Goal: Information Seeking & Learning: Learn about a topic

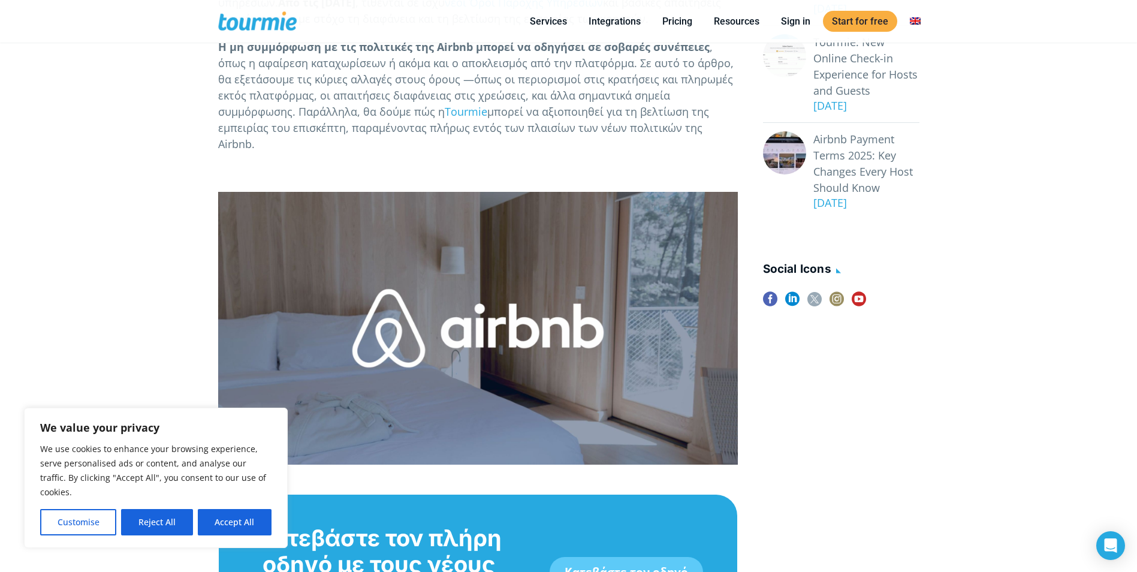
scroll to position [495, 0]
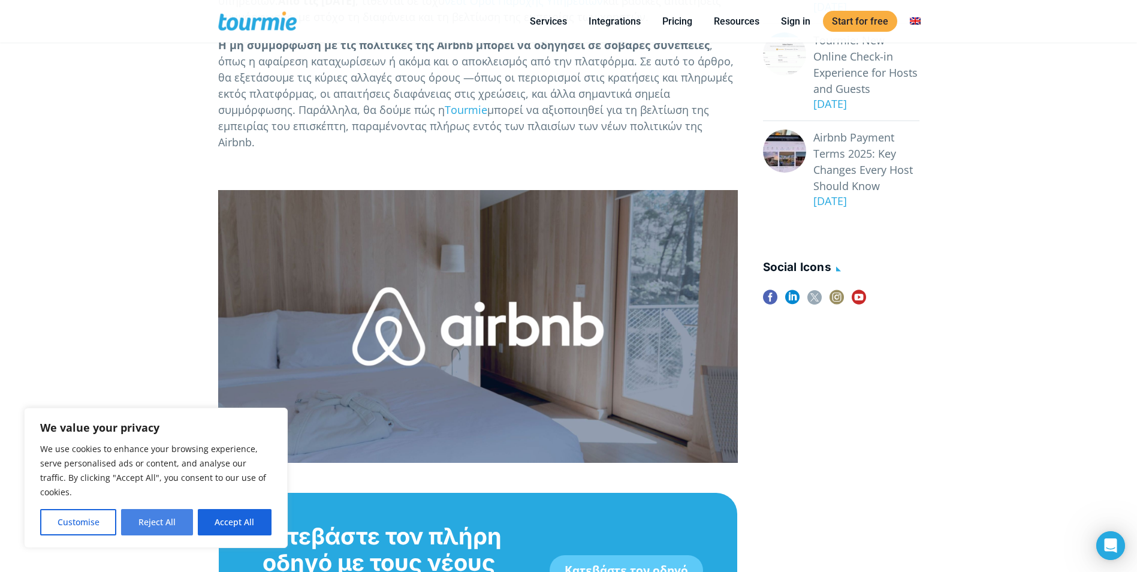
click at [154, 516] on button "Reject All" at bounding box center [156, 522] width 71 height 26
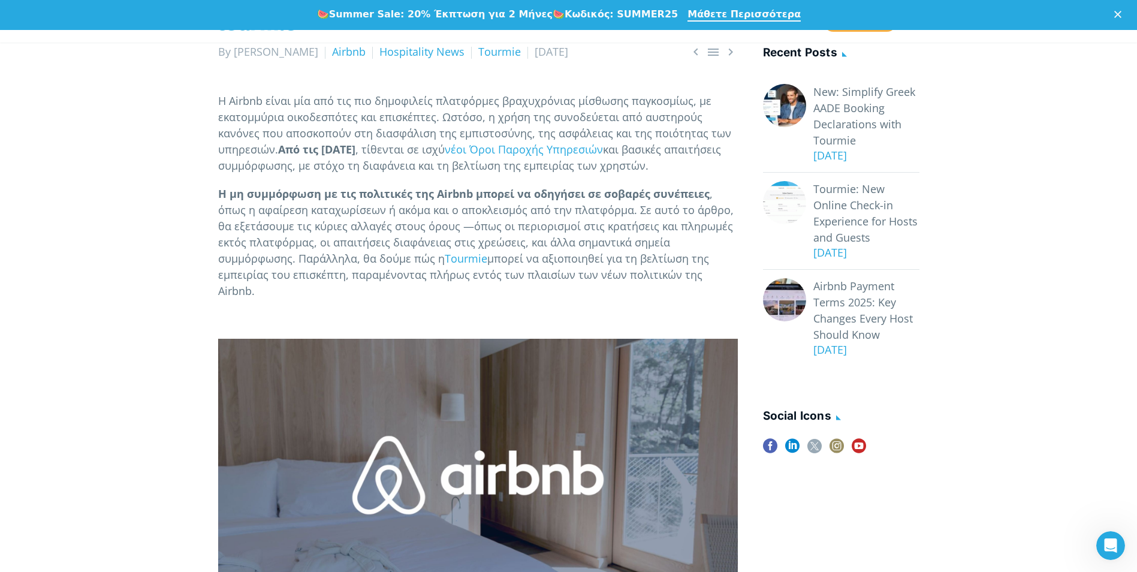
scroll to position [375, 0]
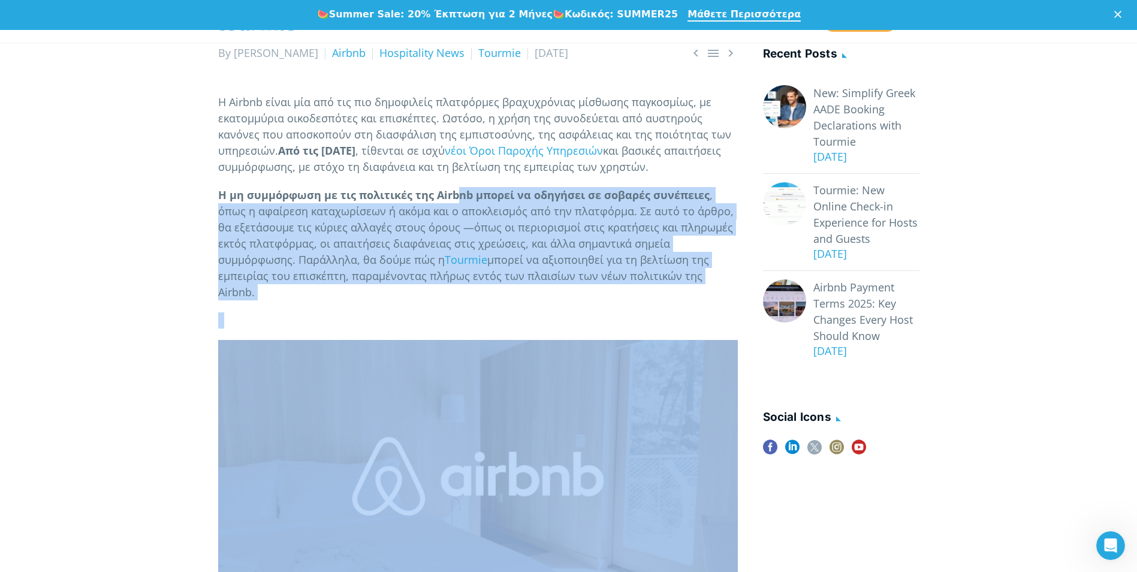
drag, startPoint x: 460, startPoint y: 189, endPoint x: 638, endPoint y: 313, distance: 216.6
click at [461, 276] on p "Η μη συμμόρφωση με τις πολιτικές της Airbnb μπορεί να οδηγήσει σε σοβαρές συνέπ…" at bounding box center [477, 243] width 519 height 113
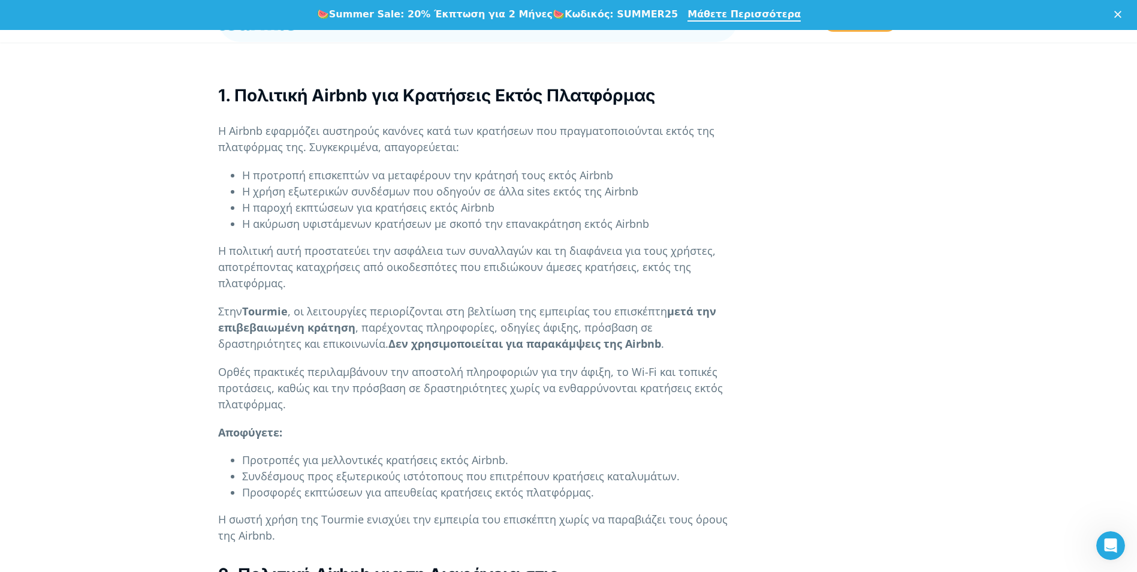
scroll to position [1125, 0]
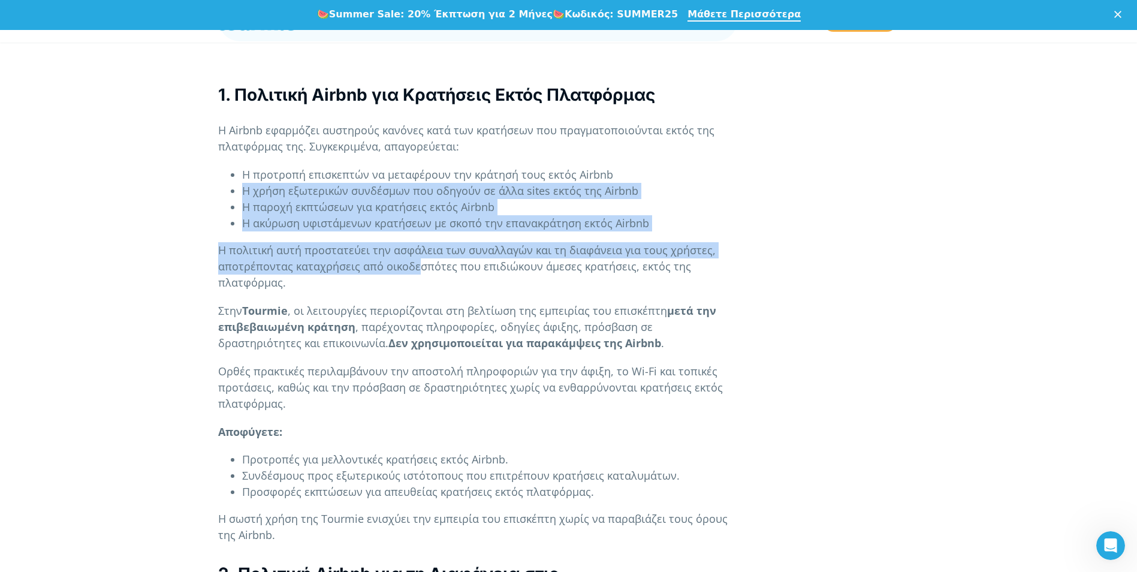
drag, startPoint x: 228, startPoint y: 168, endPoint x: 415, endPoint y: 247, distance: 203.0
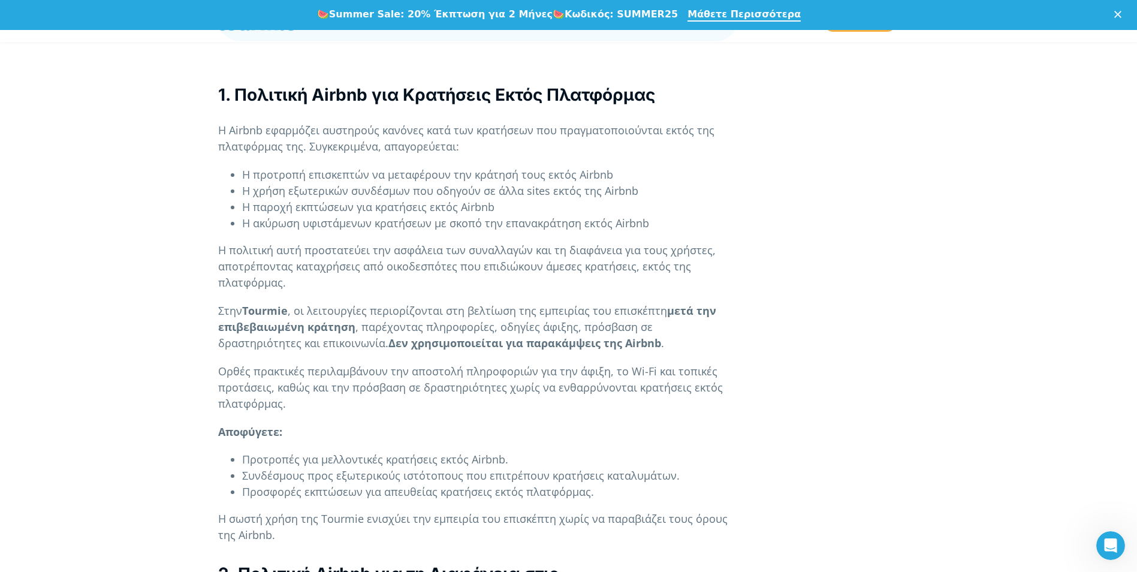
drag, startPoint x: 415, startPoint y: 247, endPoint x: 413, endPoint y: 320, distance: 72.5
click at [413, 336] on strong "Δεν χρησιμοποιείται για παρακάμψεις της Airbnb" at bounding box center [524, 343] width 273 height 14
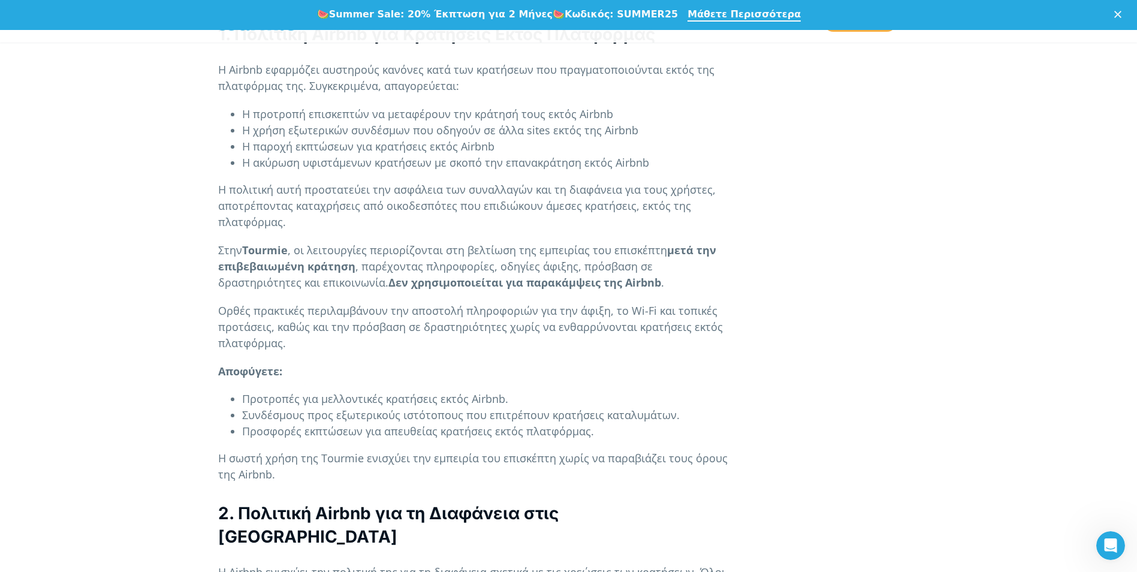
scroll to position [1185, 0]
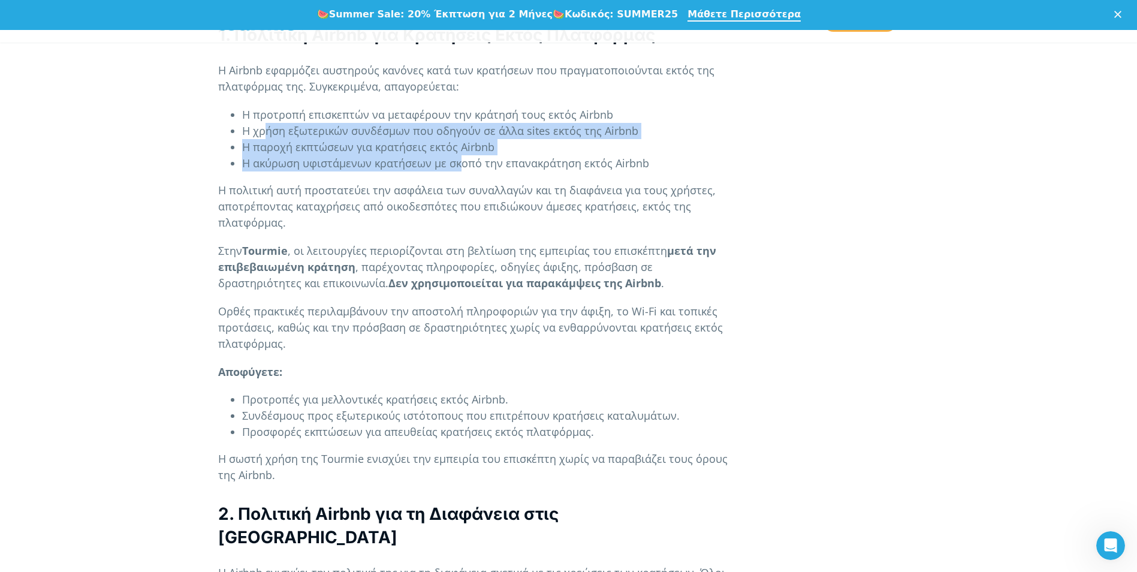
drag, startPoint x: 266, startPoint y: 113, endPoint x: 461, endPoint y: 155, distance: 199.7
click at [461, 155] on ul "Η προτροπή επισκεπτών να μεταφέρουν την κράτησή τους εκτός Airbnb Η χρήση εξωτε…" at bounding box center [477, 139] width 519 height 65
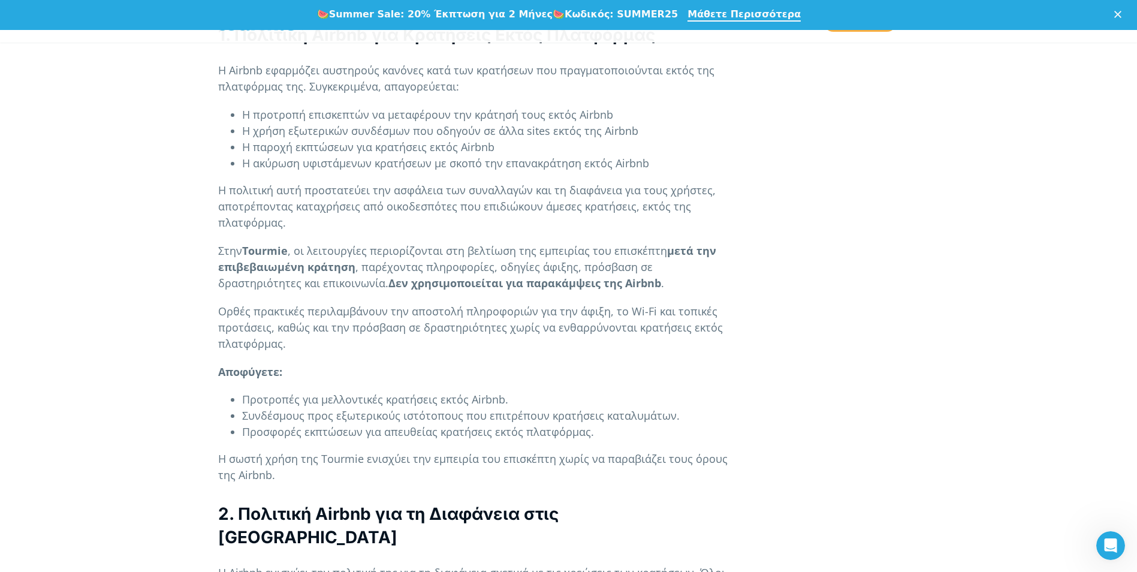
drag, startPoint x: 461, startPoint y: 155, endPoint x: 439, endPoint y: 215, distance: 64.7
drag, startPoint x: 248, startPoint y: 147, endPoint x: 666, endPoint y: 144, distance: 418.2
click at [666, 155] on li "Η ακύρωση υφιστάμενων κρατήσεων με σκοπό την επανακράτηση εκτός Airbnb" at bounding box center [490, 163] width 496 height 16
drag, startPoint x: 666, startPoint y: 144, endPoint x: 602, endPoint y: 210, distance: 92.4
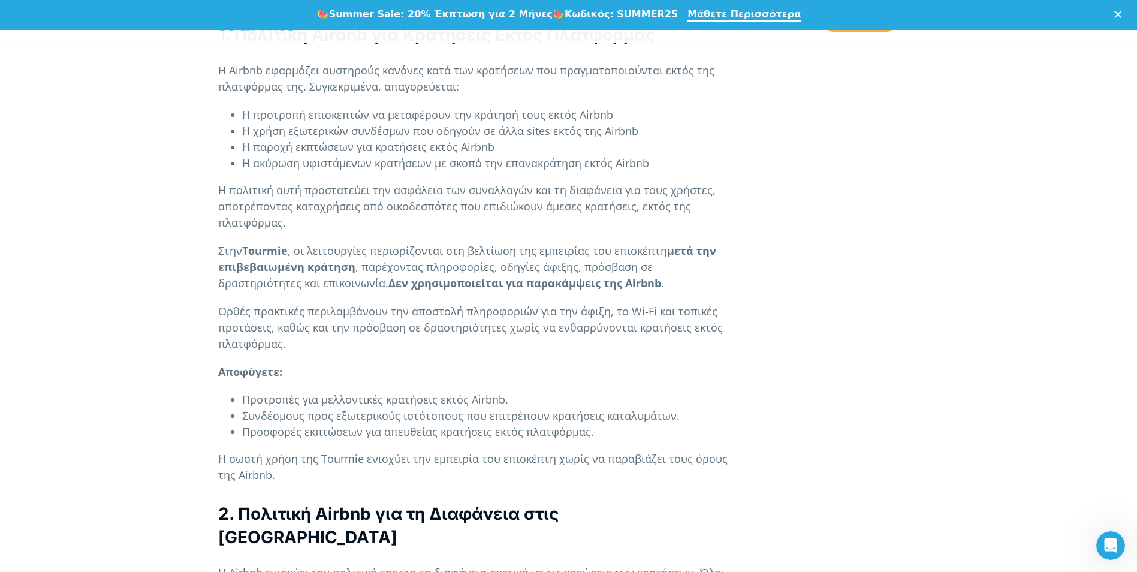
click at [602, 210] on p "Η πολιτική αυτή προστατεύει την ασφάλεια των συναλλαγών και τη διαφάνεια για το…" at bounding box center [477, 206] width 519 height 49
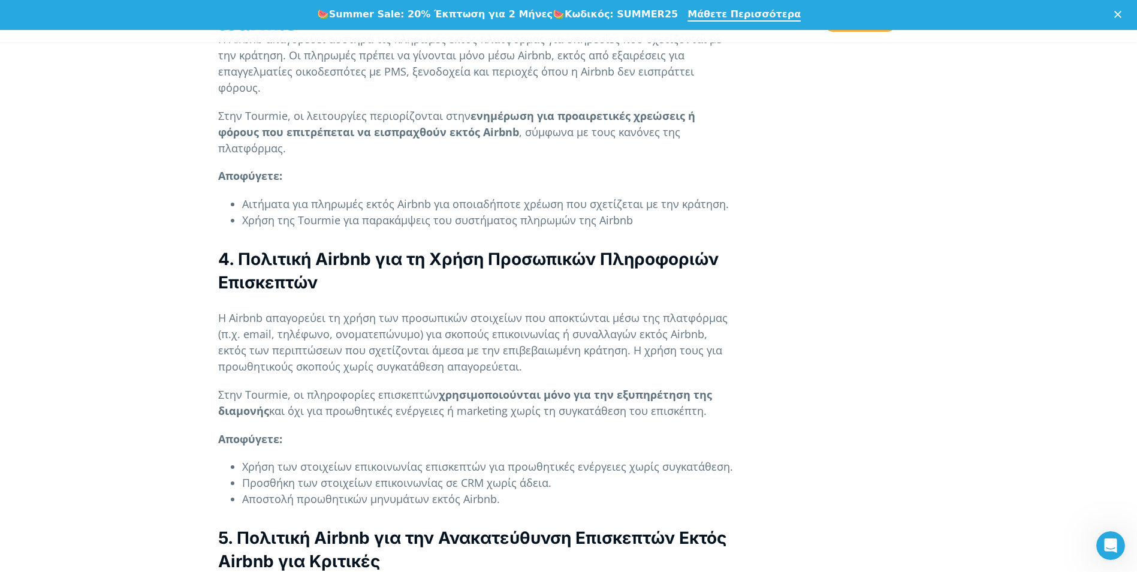
scroll to position [2028, 0]
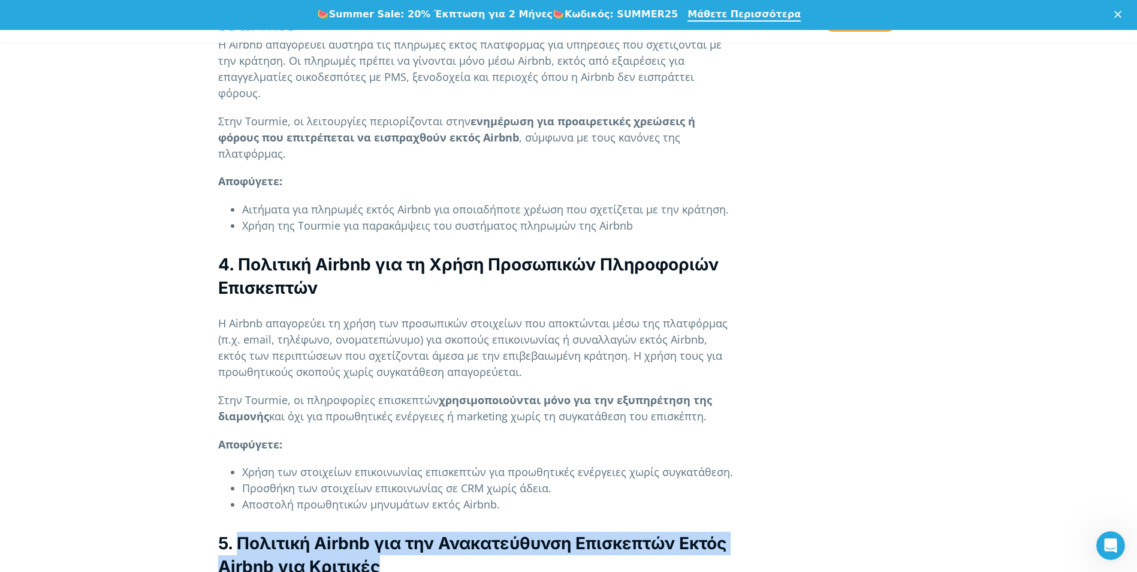
drag, startPoint x: 240, startPoint y: 477, endPoint x: 443, endPoint y: 495, distance: 203.9
click at [443, 531] on h3 "5. Πολιτική Airbnb για την Ανακατεύθυνση Επισκεπτών Εκτός Airbnb για Κριτικές" at bounding box center [477, 554] width 519 height 47
click at [273, 531] on h3 "5. Πολιτική Airbnb για την Ανακατεύθυνση Επισκεπτών Εκτός Airbnb για Κριτικές" at bounding box center [477, 554] width 519 height 47
drag, startPoint x: 239, startPoint y: 469, endPoint x: 424, endPoint y: 496, distance: 186.6
click at [424, 531] on h3 "5. Πολιτική Airbnb για την Ανακατεύθυνση Επισκεπτών Εκτός Airbnb για Κριτικές" at bounding box center [477, 554] width 519 height 47
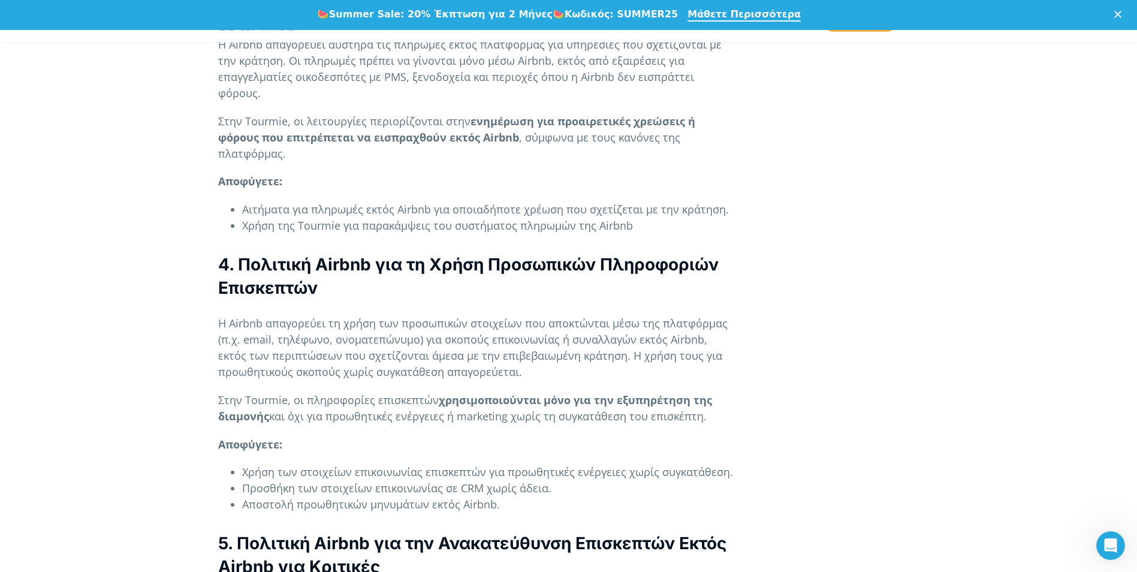
drag, startPoint x: 424, startPoint y: 496, endPoint x: 343, endPoint y: 379, distance: 142.3
click at [343, 436] on p "Αποφύγετε:" at bounding box center [477, 444] width 519 height 16
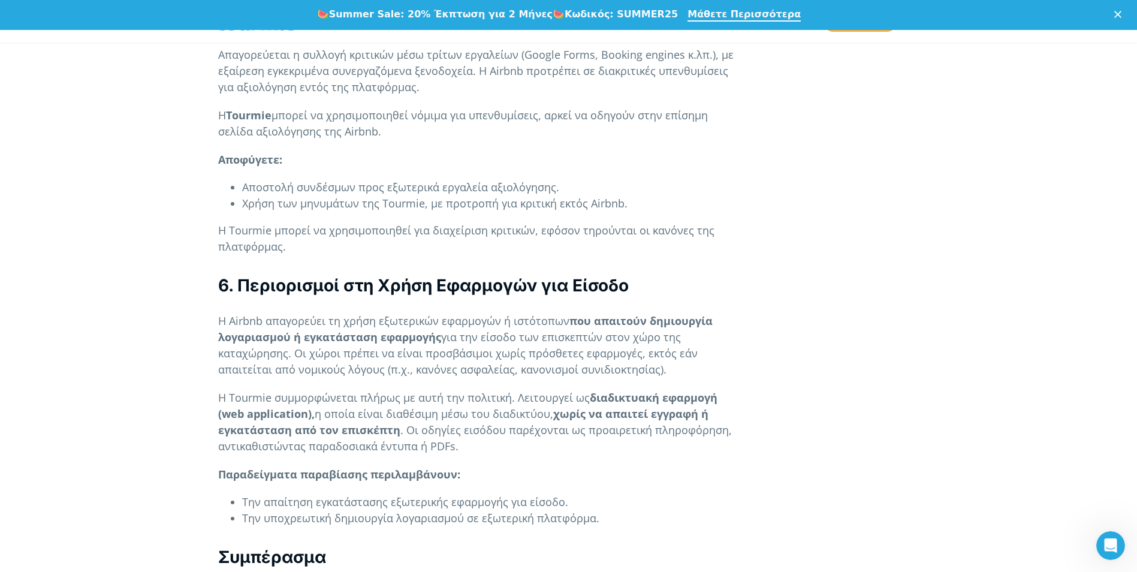
scroll to position [2574, 0]
